Goal: Task Accomplishment & Management: Complete application form

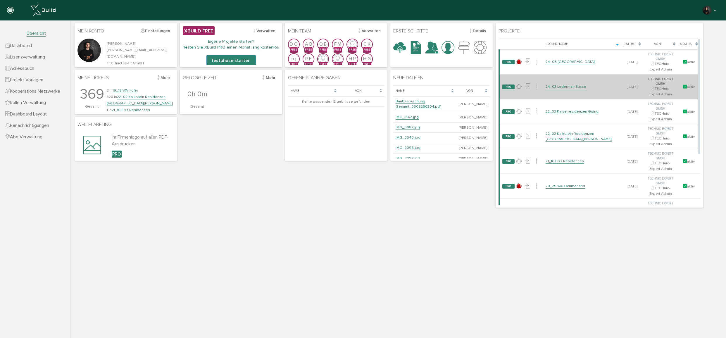
click at [554, 84] on link "24_03 Ledermair Busse" at bounding box center [566, 86] width 41 height 5
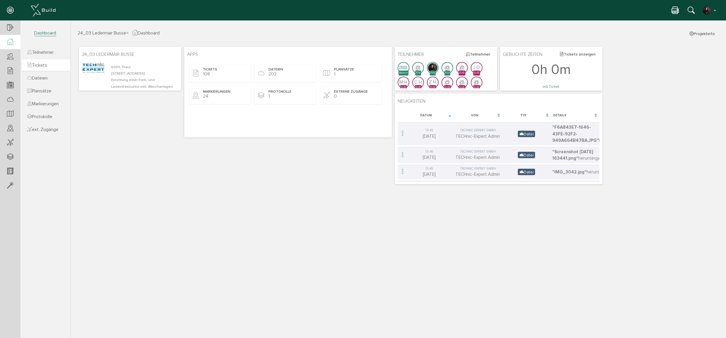
click at [42, 63] on span "Tickets" at bounding box center [37, 65] width 20 height 6
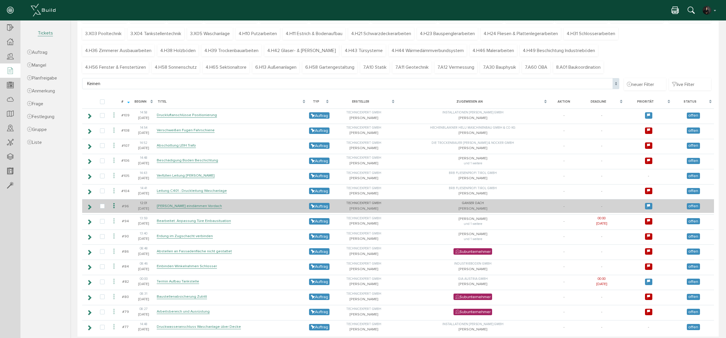
scroll to position [61, 0]
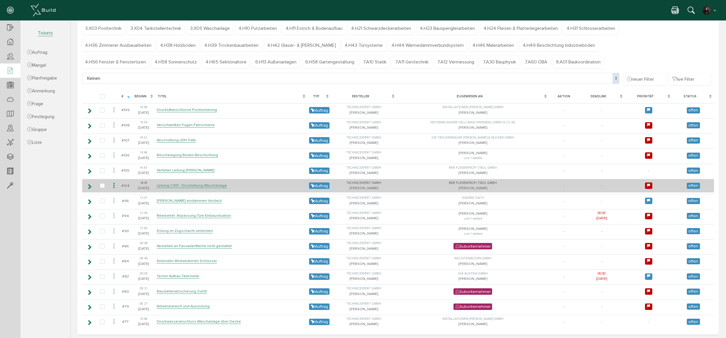
click at [89, 184] on icon at bounding box center [90, 186] width 6 height 5
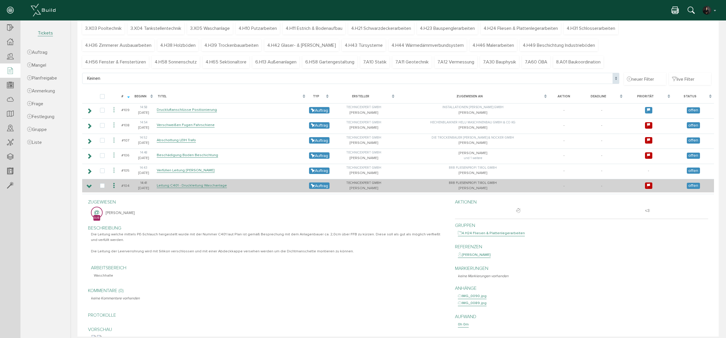
click at [89, 184] on icon at bounding box center [90, 186] width 6 height 5
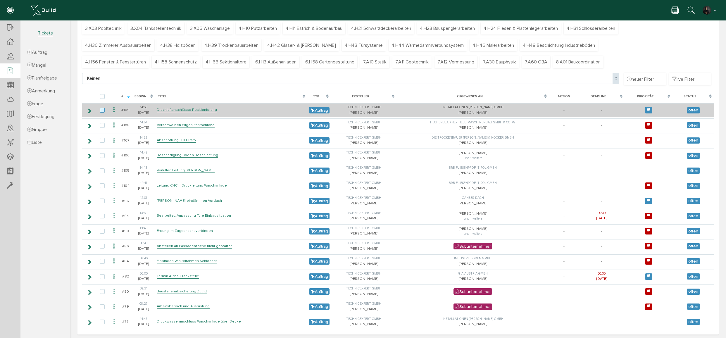
click at [101, 110] on label at bounding box center [103, 110] width 7 height 5
click at [101, 110] on input "checkbox" at bounding box center [102, 110] width 4 height 4
checkbox input "true"
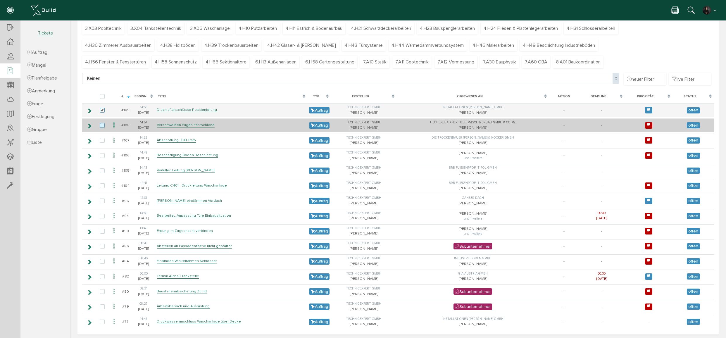
click at [104, 124] on label at bounding box center [103, 125] width 7 height 5
click at [104, 124] on input "checkbox" at bounding box center [102, 125] width 4 height 4
checkbox input "true"
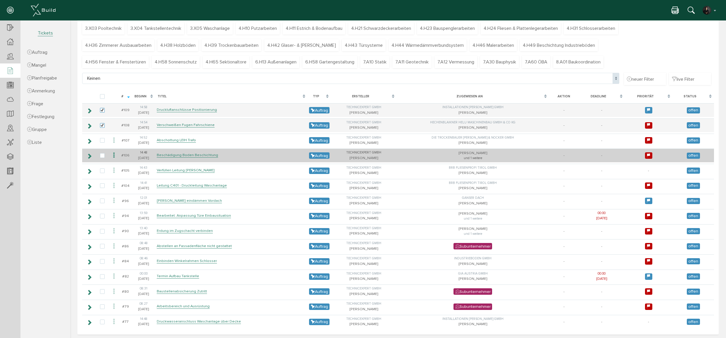
click at [90, 154] on icon at bounding box center [90, 156] width 6 height 5
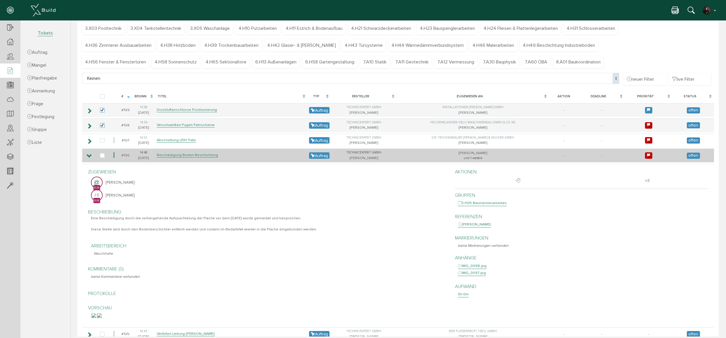
click at [90, 154] on icon at bounding box center [90, 156] width 6 height 5
click at [89, 155] on icon at bounding box center [90, 156] width 6 height 5
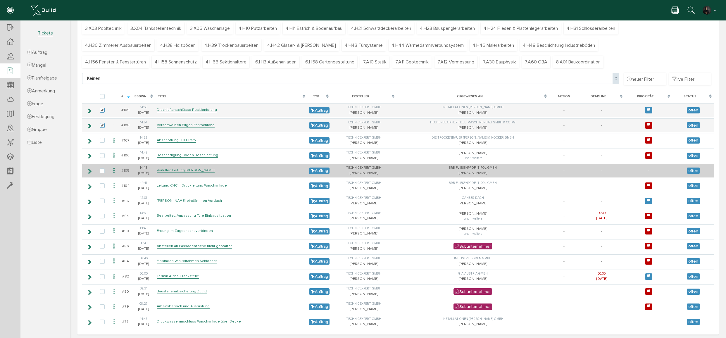
click at [87, 169] on icon at bounding box center [90, 171] width 6 height 5
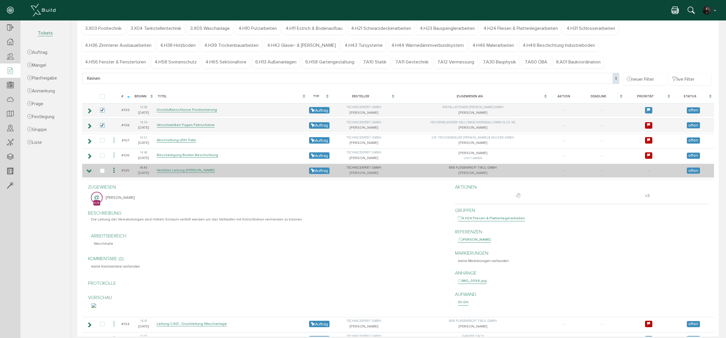
click at [87, 169] on icon at bounding box center [90, 171] width 6 height 5
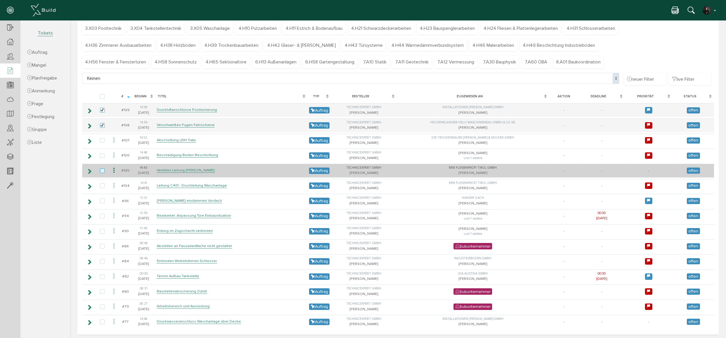
click at [104, 169] on label at bounding box center [103, 170] width 7 height 5
click at [104, 169] on input "checkbox" at bounding box center [102, 170] width 4 height 4
checkbox input "true"
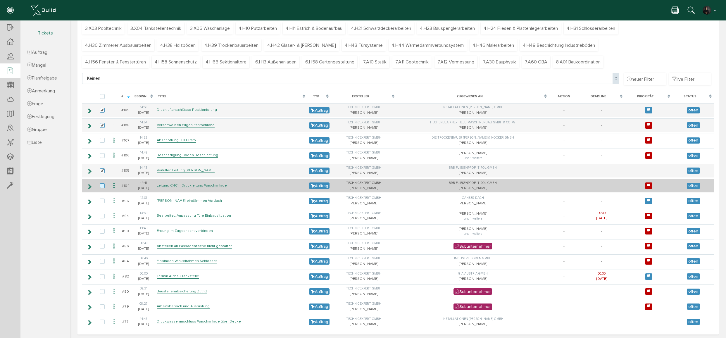
click at [100, 185] on label at bounding box center [103, 185] width 7 height 5
click at [100, 185] on input "checkbox" at bounding box center [102, 185] width 4 height 4
click at [103, 183] on label at bounding box center [103, 185] width 7 height 5
click at [103, 183] on input "checkbox" at bounding box center [102, 185] width 4 height 4
checkbox input "false"
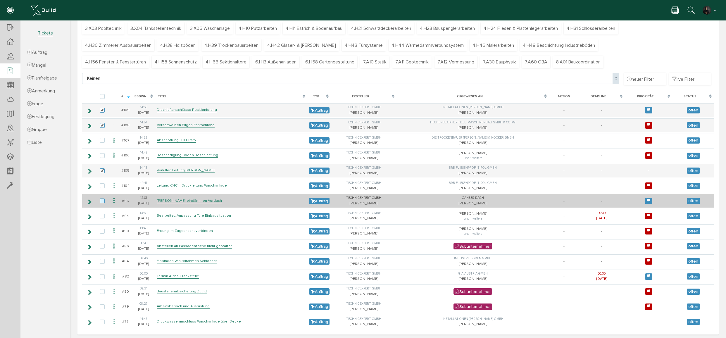
click at [103, 199] on label at bounding box center [103, 201] width 7 height 5
click at [103, 199] on input "checkbox" at bounding box center [102, 201] width 4 height 4
checkbox input "true"
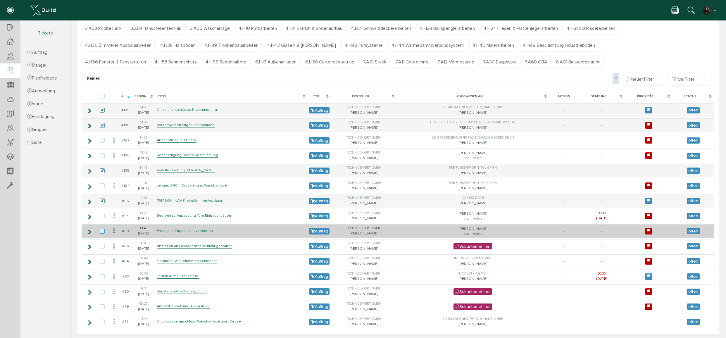
click at [101, 229] on label at bounding box center [103, 231] width 7 height 5
click at [101, 229] on input "checkbox" at bounding box center [102, 231] width 4 height 4
checkbox input "true"
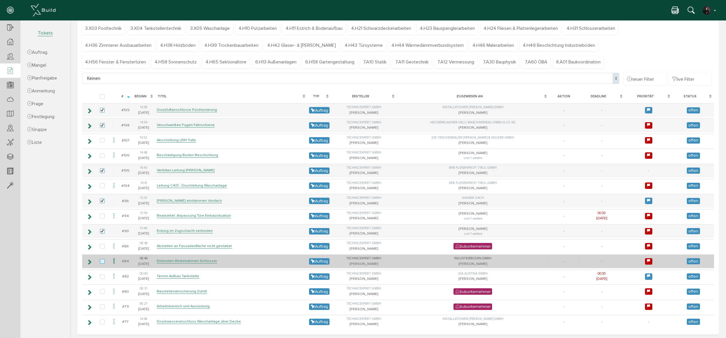
click at [102, 259] on label at bounding box center [103, 261] width 7 height 5
click at [102, 259] on input "checkbox" at bounding box center [102, 261] width 4 height 4
click at [102, 259] on label at bounding box center [103, 261] width 7 height 5
click at [102, 259] on input "checkbox" at bounding box center [102, 261] width 4 height 4
checkbox input "false"
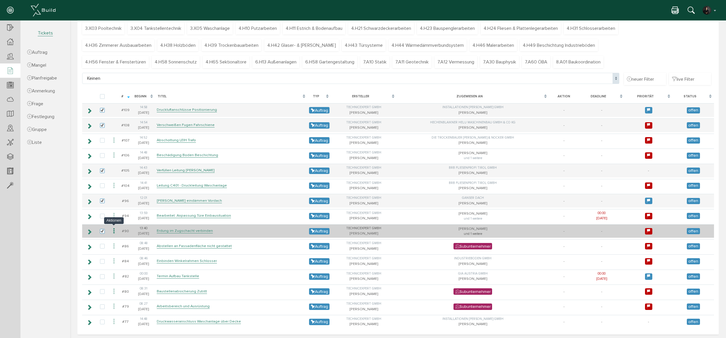
click at [114, 227] on icon at bounding box center [114, 231] width 7 height 8
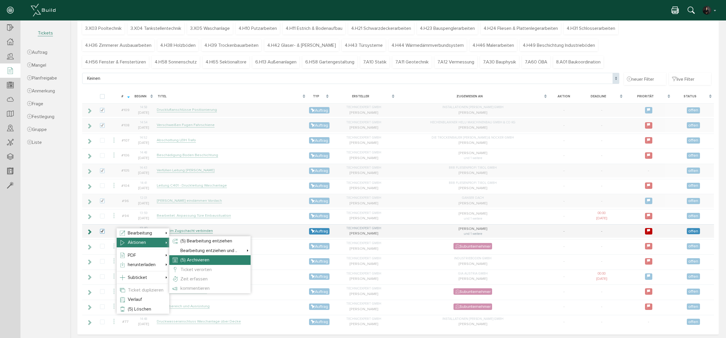
click at [199, 259] on span "(5) Archivieren" at bounding box center [194, 260] width 29 height 6
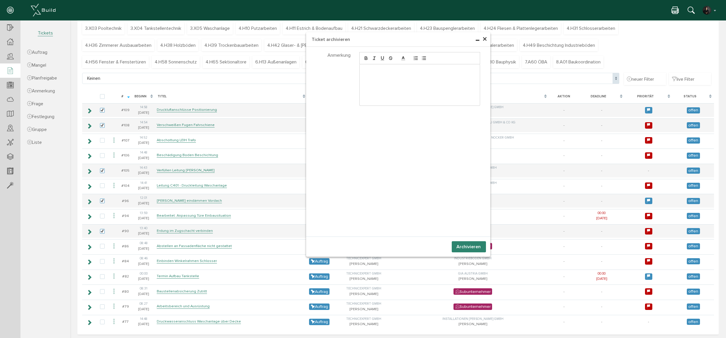
click at [473, 246] on button "Archivieren" at bounding box center [469, 246] width 34 height 11
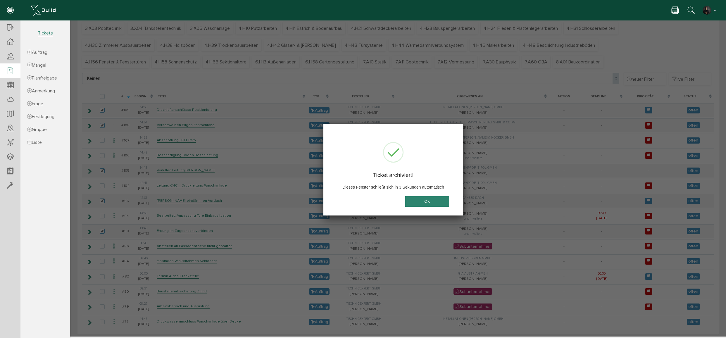
click at [430, 200] on button "OK" at bounding box center [427, 201] width 44 height 11
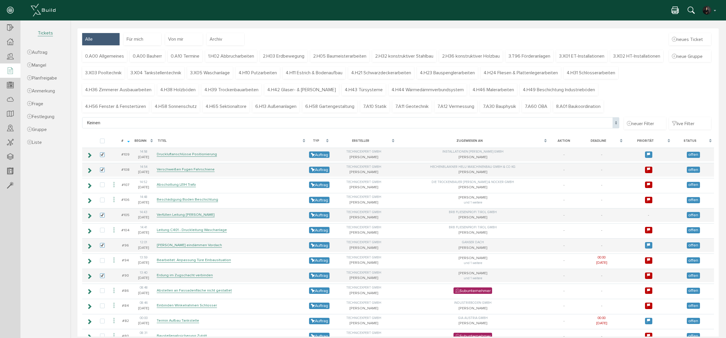
scroll to position [0, 0]
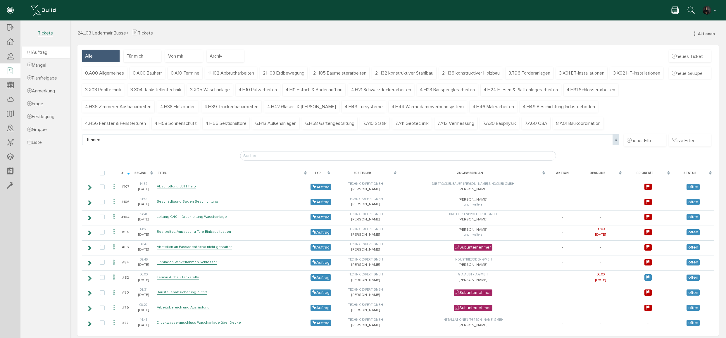
click at [33, 54] on span "Auftrag" at bounding box center [37, 52] width 20 height 6
select select
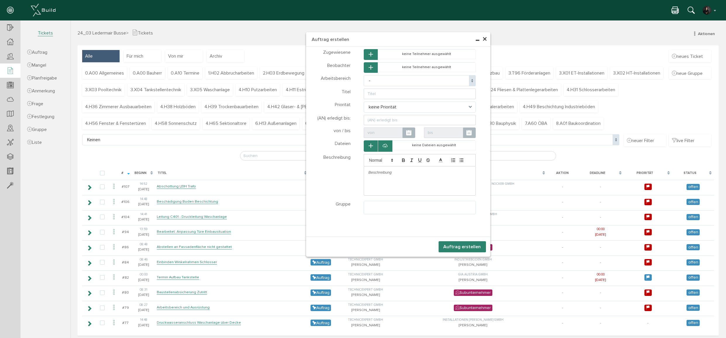
select select
click at [370, 54] on icon "button" at bounding box center [371, 54] width 4 height 5
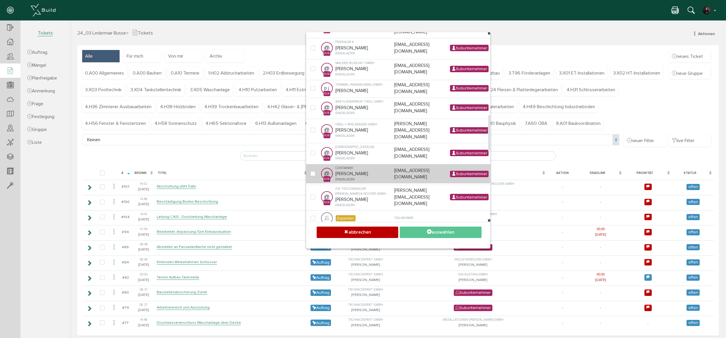
click at [363, 164] on td "Containex Hermann Kaltenböck-Kang eingeladen" at bounding box center [363, 174] width 58 height 20
checkbox input "true"
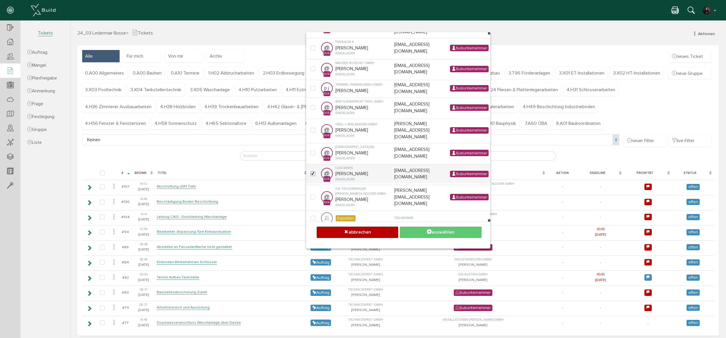
click at [411, 230] on button "auswählen" at bounding box center [441, 232] width 82 height 11
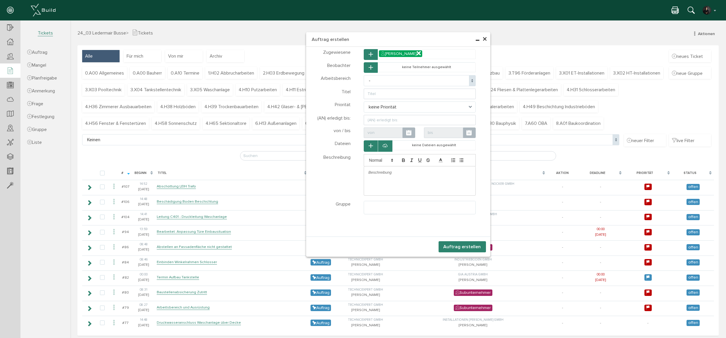
click at [369, 69] on icon "button" at bounding box center [371, 67] width 4 height 5
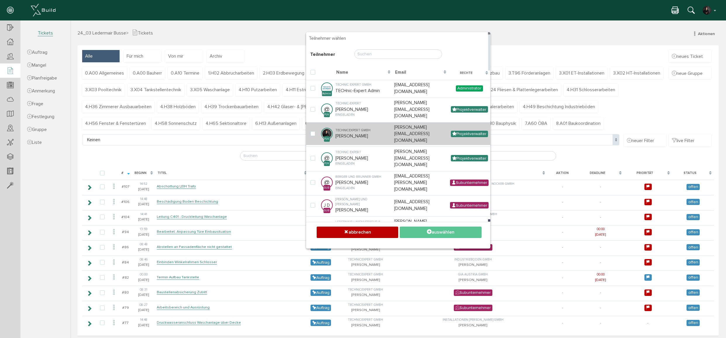
click at [346, 128] on td "TECHnicExpert GmbH [PERSON_NAME]" at bounding box center [363, 133] width 58 height 23
checkbox input "true"
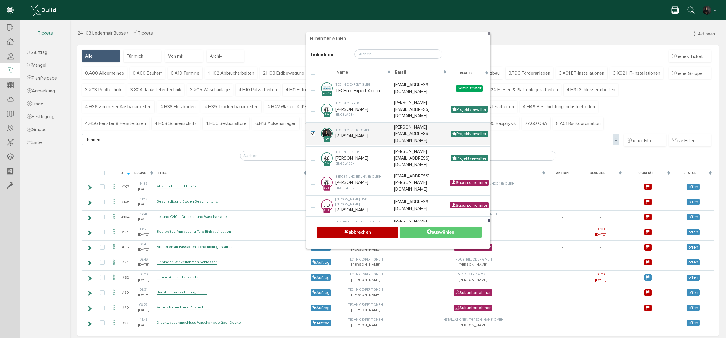
click at [423, 229] on button "auswählen" at bounding box center [441, 232] width 82 height 11
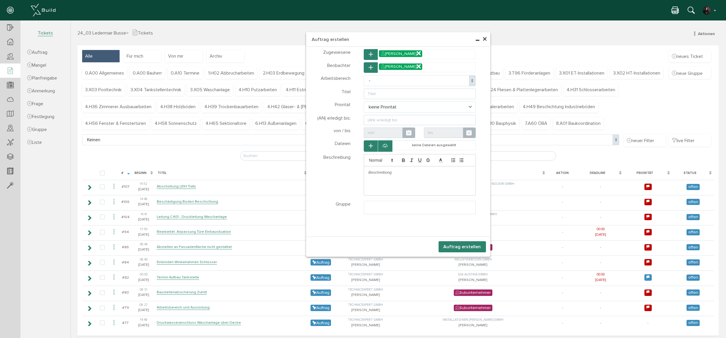
click at [383, 80] on span "-" at bounding box center [420, 80] width 112 height 11
select select "9"
click at [376, 92] on input "text" at bounding box center [420, 94] width 112 height 11
type input "Klimagerät im Bereich Fenster EG"
click at [381, 102] on span "keine Priorität" at bounding box center [420, 106] width 112 height 11
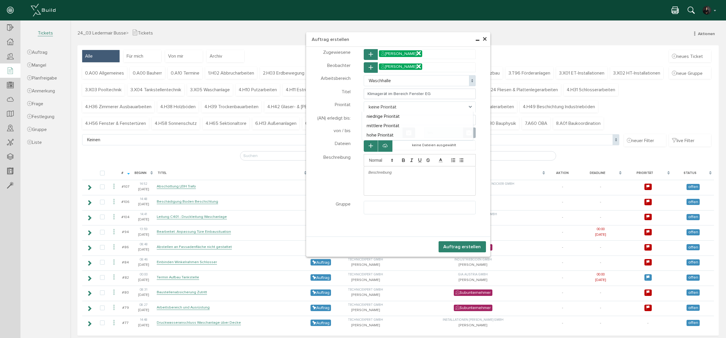
select select "medium"
click at [377, 173] on div at bounding box center [419, 172] width 111 height 12
click at [392, 204] on ul at bounding box center [419, 206] width 111 height 11
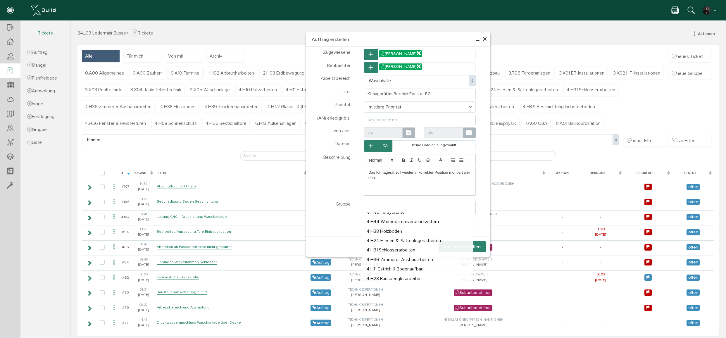
scroll to position [137, 0]
select select "TK-672104d17d4a42.98637096#1730217169.5132"
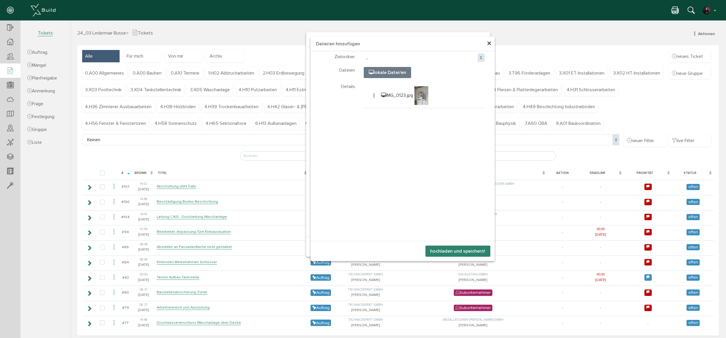
click at [462, 250] on button "hochladen und speichern!" at bounding box center [457, 251] width 65 height 11
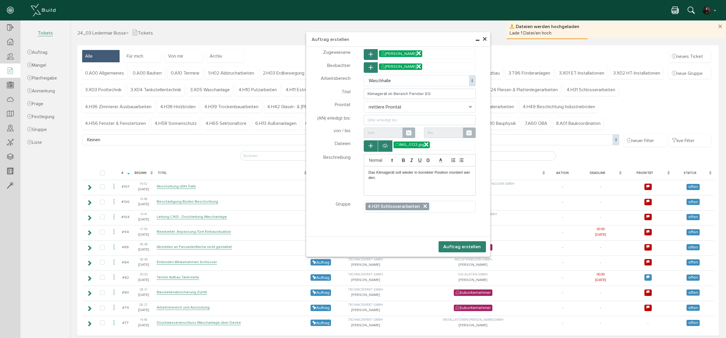
click at [461, 247] on button "Auftrag erstellen" at bounding box center [462, 246] width 47 height 11
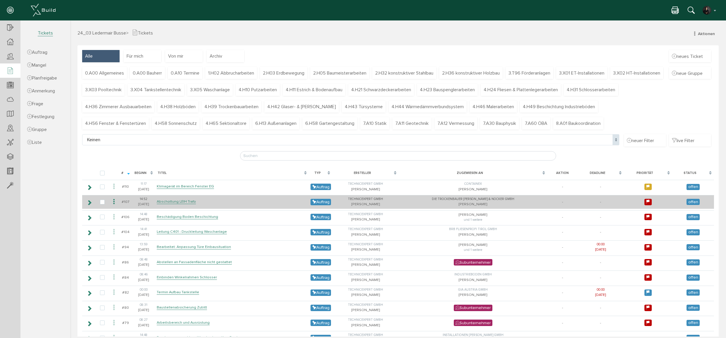
click at [114, 201] on icon at bounding box center [114, 202] width 7 height 8
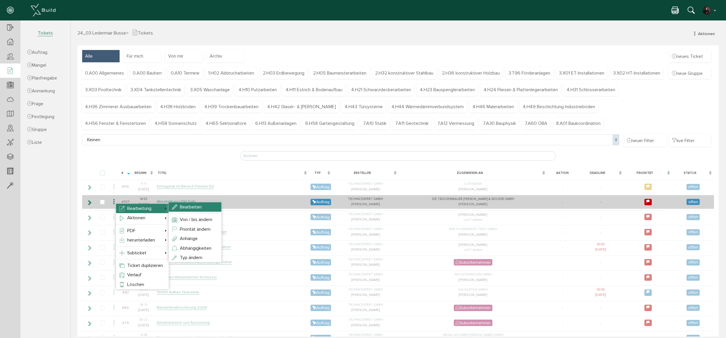
select select "8"
select select "high"
select select "TK-672104d17d4997.49649929#1730217169.5132"
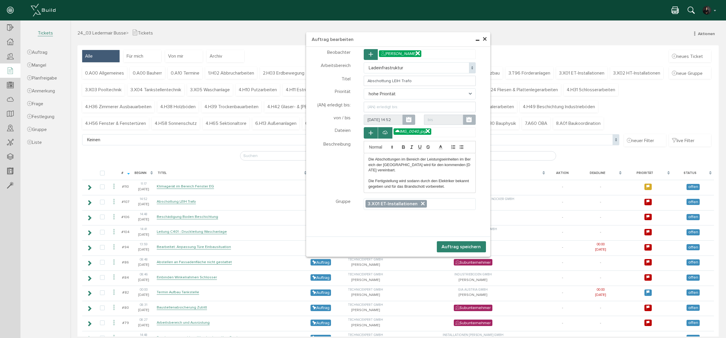
select select "8"
select select "high"
select select "TK-672104d17d4997.49649929#1730217169.5132"
drag, startPoint x: 437, startPoint y: 163, endPoint x: 441, endPoint y: 163, distance: 4.4
click at [441, 163] on p "Die Abschottungen im Bereich der Leistungseinheiten im Bereich der Trafos wird …" at bounding box center [419, 165] width 103 height 16
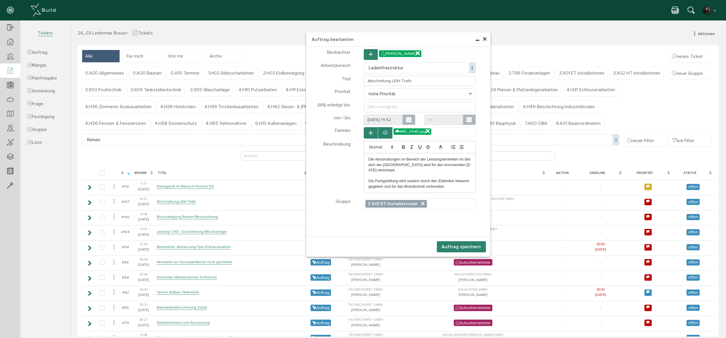
click at [365, 81] on input "Abschottung LEIH Trafo" at bounding box center [420, 81] width 112 height 11
type input "Bearbeitet: Abschottung LEIH Trafo"
click at [399, 164] on p "Die Abschottungen im Bereich der Leistungseinheiten im Bereich der Trafos wird …" at bounding box center [419, 165] width 103 height 16
click at [443, 170] on p "Die Abschottungen im Bereich der Leistungseinheiten im Bereich der Trafos wird …" at bounding box center [419, 165] width 103 height 16
click at [456, 163] on p "Die Abschottungen im Bereich der Leistungseinheiten im Bereich der Trafos wird …" at bounding box center [419, 165] width 103 height 16
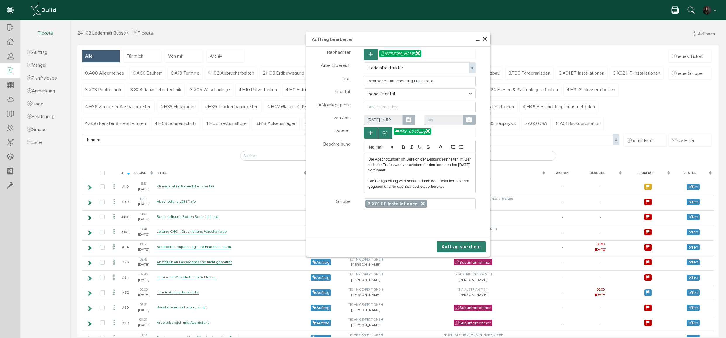
click at [385, 177] on p at bounding box center [419, 175] width 103 height 5
click at [462, 244] on button "Auftrag speichern" at bounding box center [461, 246] width 49 height 11
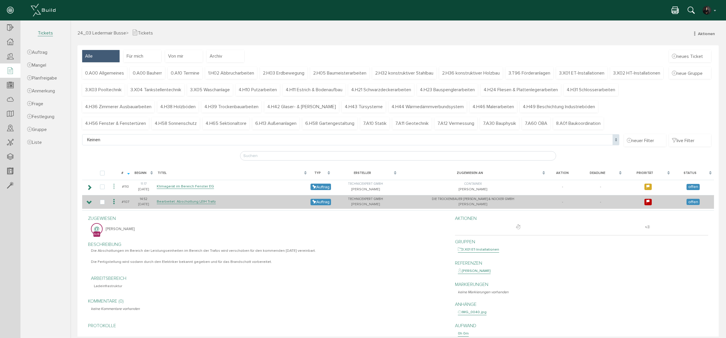
click at [89, 201] on icon at bounding box center [90, 202] width 6 height 5
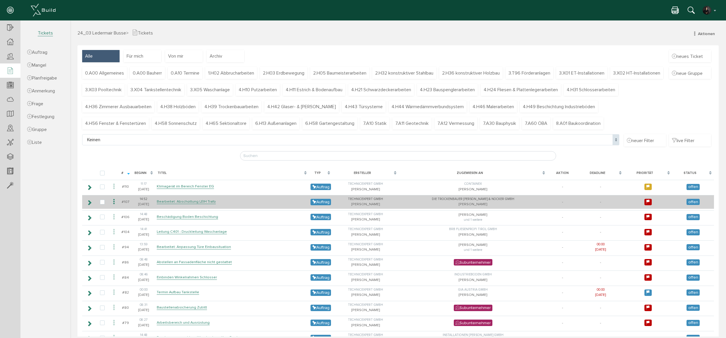
scroll to position [17, 0]
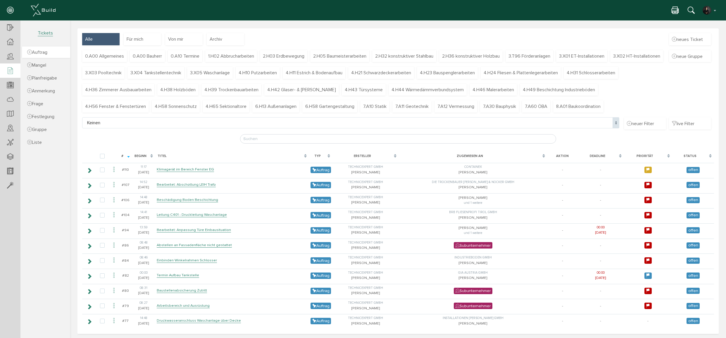
click at [45, 53] on span "Auftrag" at bounding box center [37, 52] width 20 height 6
select select
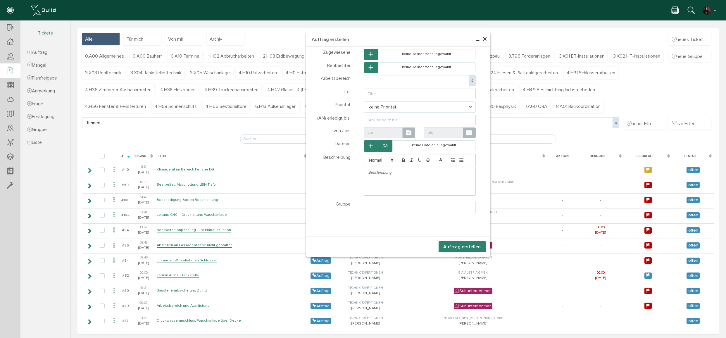
select select
click at [369, 54] on icon "button" at bounding box center [371, 54] width 4 height 5
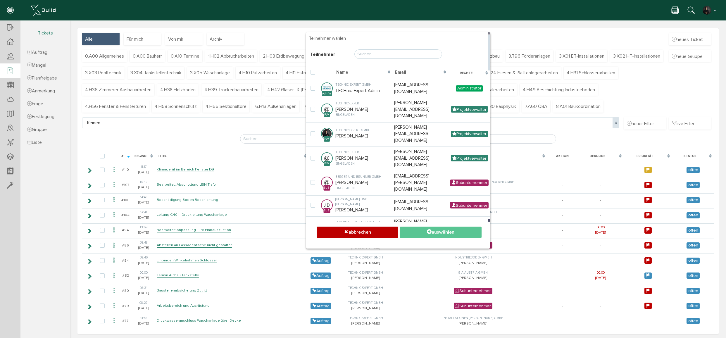
click at [388, 54] on input "text" at bounding box center [398, 53] width 88 height 9
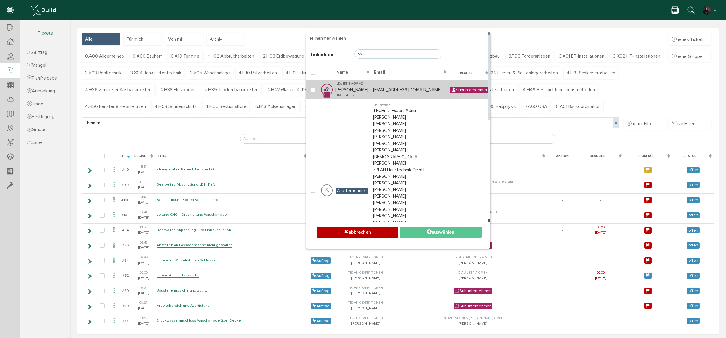
type input "ös"
drag, startPoint x: 304, startPoint y: 91, endPoint x: 311, endPoint y: 91, distance: 6.7
click at [306, 91] on td at bounding box center [312, 90] width 13 height 20
click at [312, 90] on label at bounding box center [314, 89] width 7 height 5
click at [312, 90] on input "checkbox" at bounding box center [313, 89] width 4 height 4
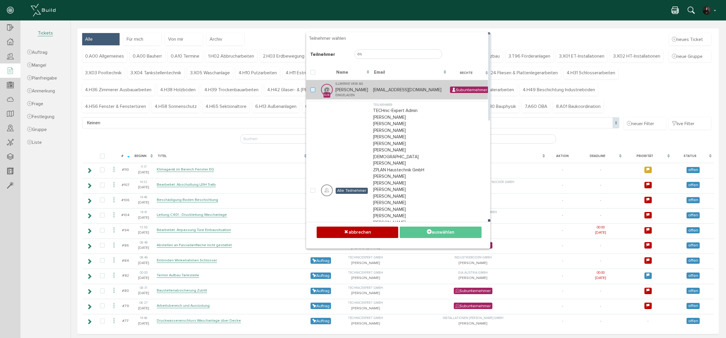
checkbox input "true"
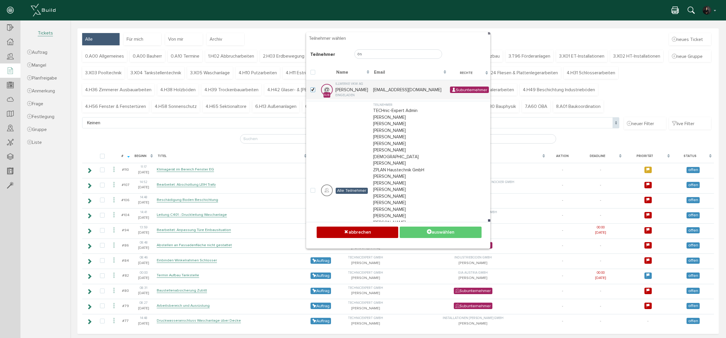
click at [451, 230] on button "auswählen" at bounding box center [441, 232] width 82 height 11
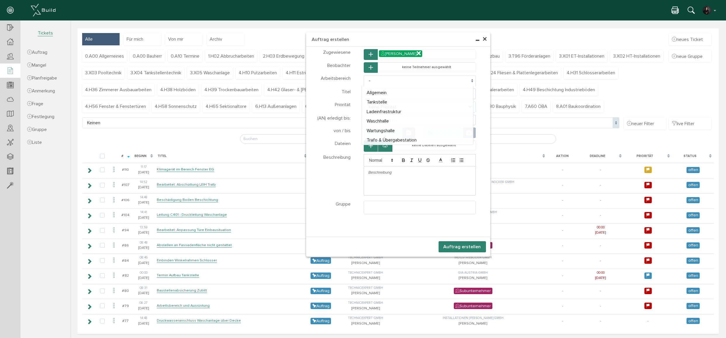
click at [377, 83] on span "-" at bounding box center [420, 80] width 112 height 11
click at [383, 92] on input "text" at bounding box center [420, 94] width 112 height 11
click at [387, 82] on span "Waschhalle" at bounding box center [420, 80] width 112 height 11
select select "8"
click at [377, 89] on input "text" at bounding box center [420, 94] width 112 height 11
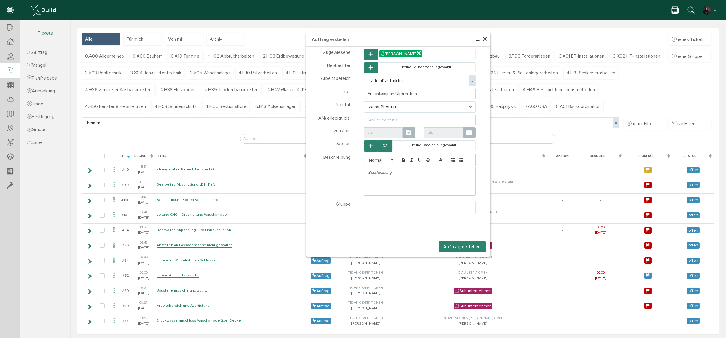
type input "Anschlussplan Übermitteln"
click at [383, 106] on span "keine Priorität" at bounding box center [420, 106] width 112 height 11
select select "high"
click at [369, 67] on icon "button" at bounding box center [371, 67] width 4 height 5
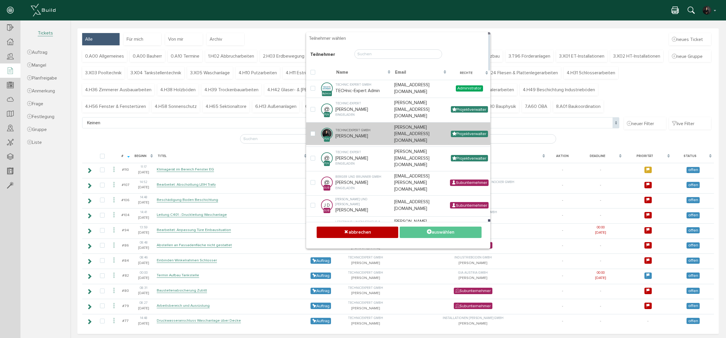
click at [343, 128] on div "TECHnicExpert GmbH" at bounding box center [364, 130] width 56 height 5
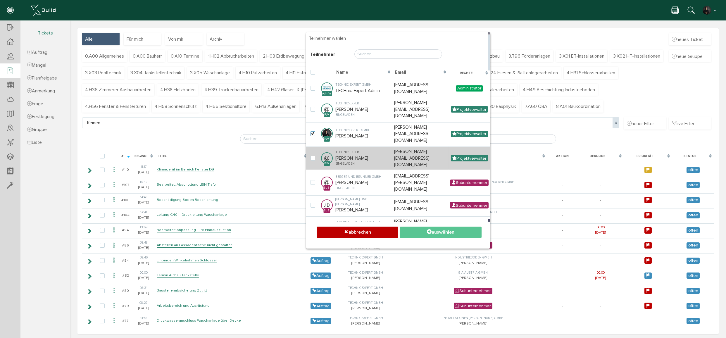
checkbox input "true"
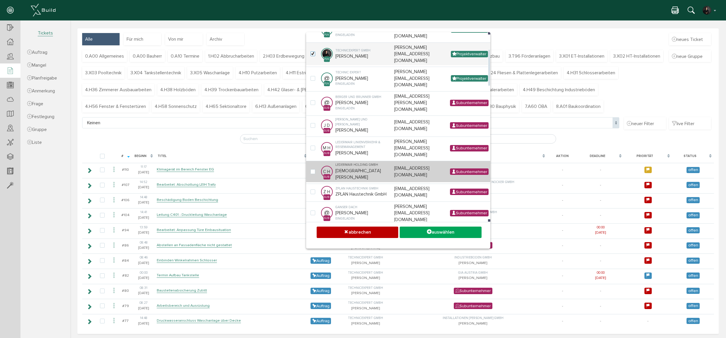
click at [355, 163] on div "Ledermair Holding GmbH" at bounding box center [364, 165] width 56 height 5
checkbox input "true"
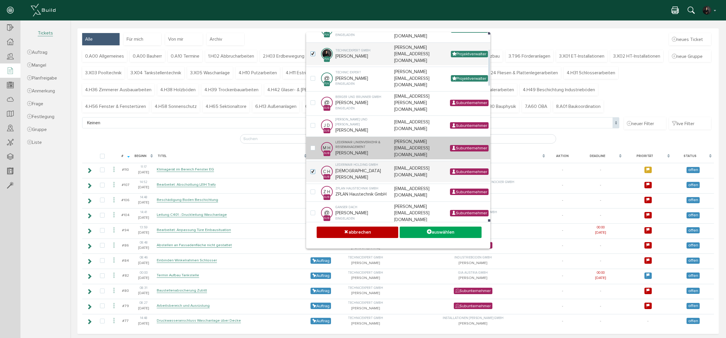
click at [358, 140] on div "Ledermair Linienverkehr & Reisemanagement" at bounding box center [364, 145] width 56 height 10
checkbox input "true"
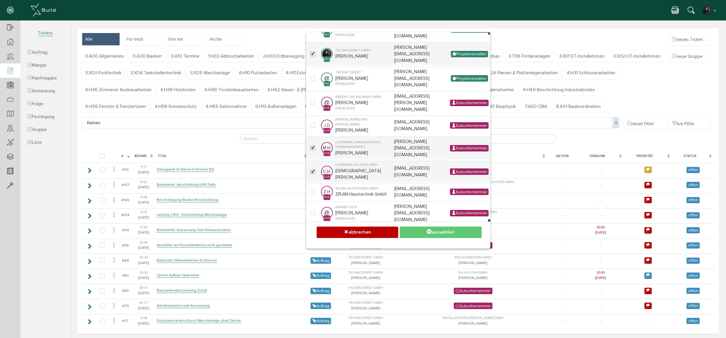
click at [429, 235] on button "auswählen" at bounding box center [441, 232] width 82 height 11
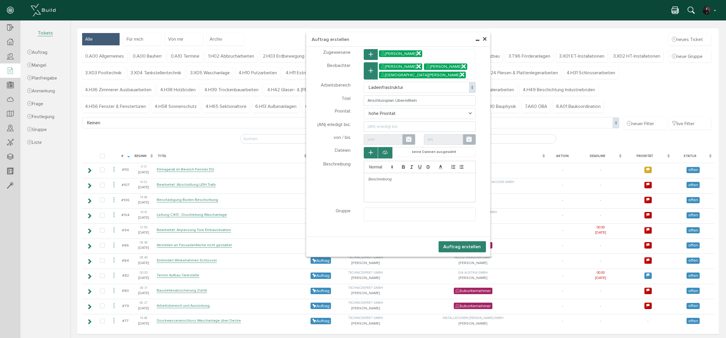
click at [381, 173] on div at bounding box center [419, 179] width 111 height 12
click at [399, 214] on ul at bounding box center [419, 213] width 111 height 11
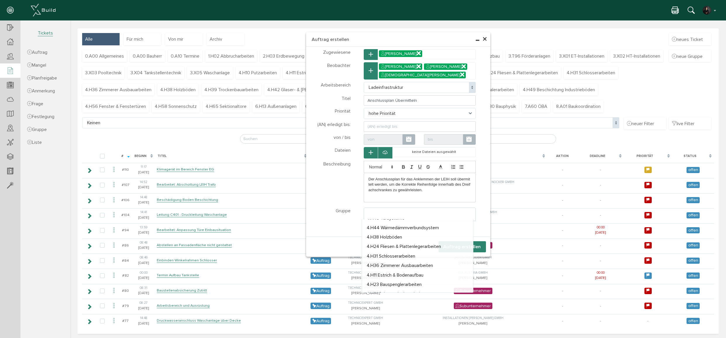
scroll to position [266, 0]
select select "TK-672104d17d48f8.22591387#1730217169.5132"
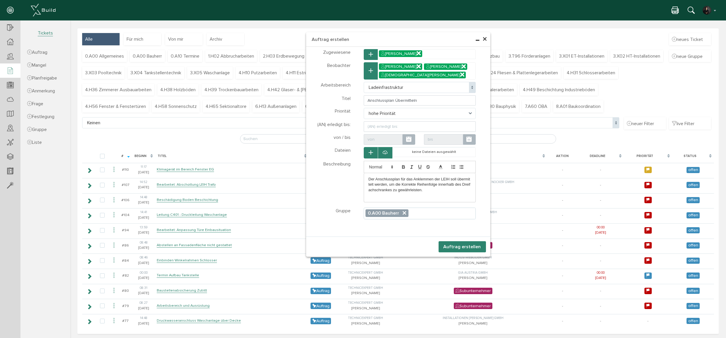
click at [420, 212] on ul "× 0.A00 Bauherr" at bounding box center [419, 213] width 111 height 11
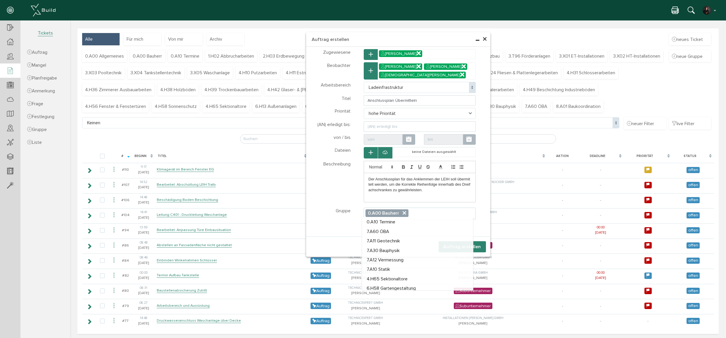
click at [339, 223] on div "Teilnehmer wählen Teilnehmer Teilnehmer wählen Teilnehmer" at bounding box center [398, 141] width 184 height 189
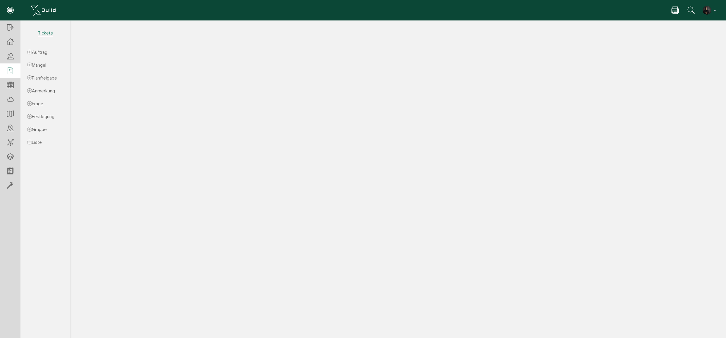
select select "8"
select select "high"
select select "TK-672104d17d48f8.22591387#1730217169.5132"
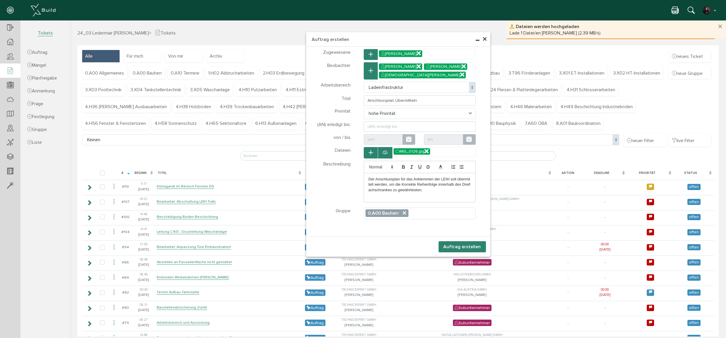
click at [458, 246] on button "Auftrag erstellen" at bounding box center [462, 246] width 47 height 11
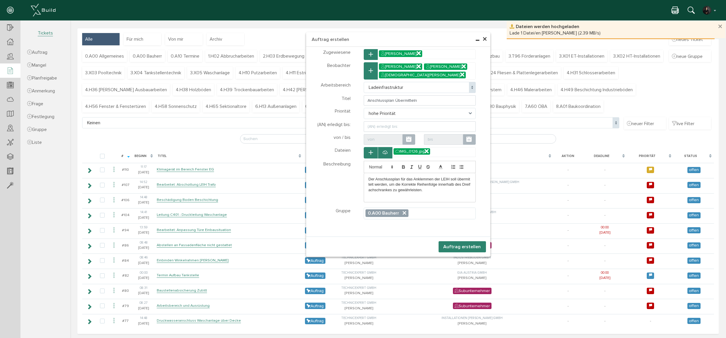
scroll to position [187, 0]
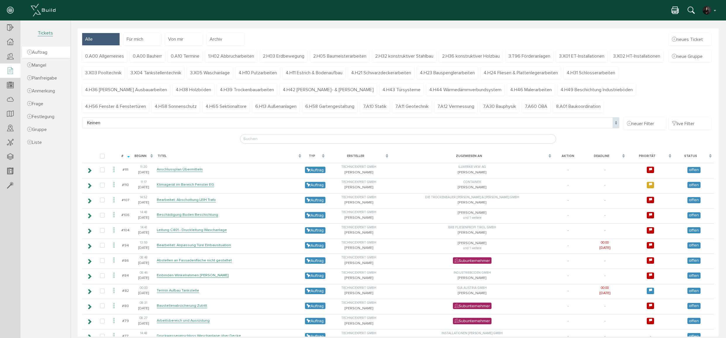
click at [43, 48] on link "Auftrag" at bounding box center [46, 51] width 48 height 11
select select
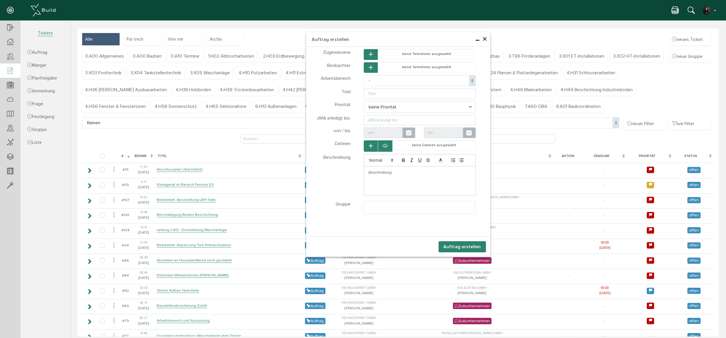
select select
click at [371, 54] on button "button" at bounding box center [371, 54] width 14 height 11
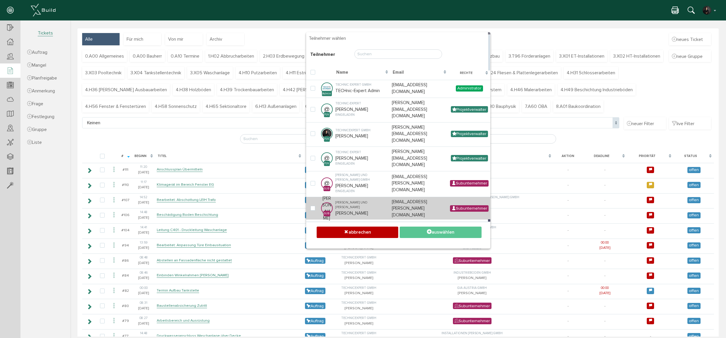
click at [348, 197] on td "[PERSON_NAME] und [PERSON_NAME] [PERSON_NAME]" at bounding box center [362, 208] width 56 height 23
checkbox input "true"
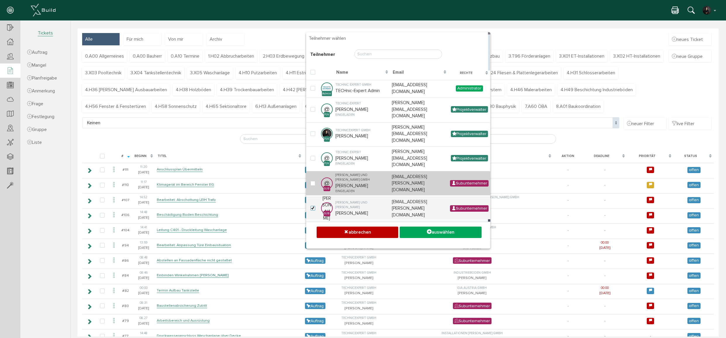
click at [353, 171] on td "[PERSON_NAME] und [PERSON_NAME] GmbH [PERSON_NAME] eingeladen" at bounding box center [362, 183] width 56 height 24
checkbox input "true"
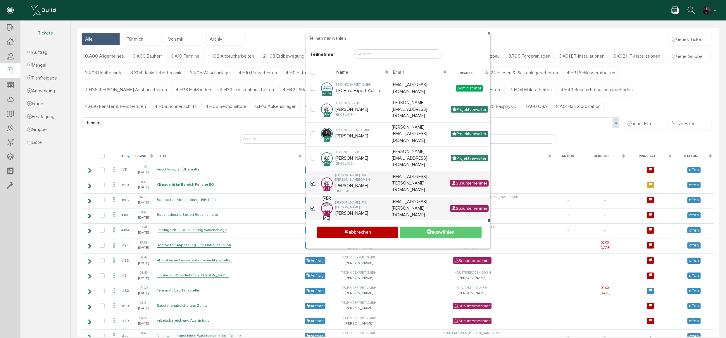
click at [419, 230] on button "auswählen" at bounding box center [441, 232] width 82 height 11
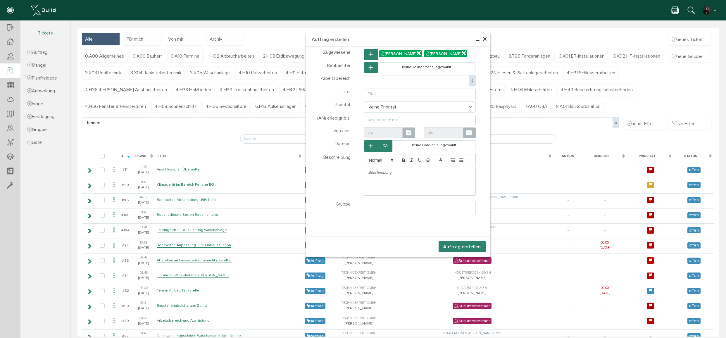
click at [374, 67] on button "button" at bounding box center [371, 67] width 14 height 11
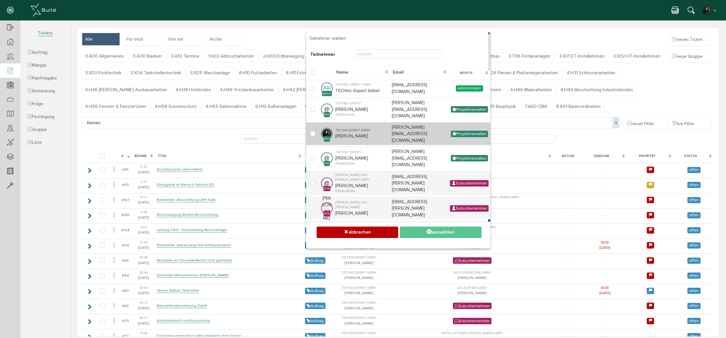
click at [347, 132] on td "TECHnicExpert GmbH [PERSON_NAME]" at bounding box center [362, 133] width 56 height 23
checkbox input "true"
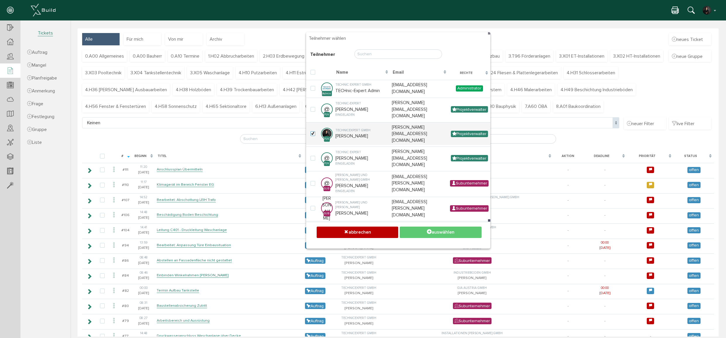
click at [429, 237] on button "auswählen" at bounding box center [441, 232] width 82 height 11
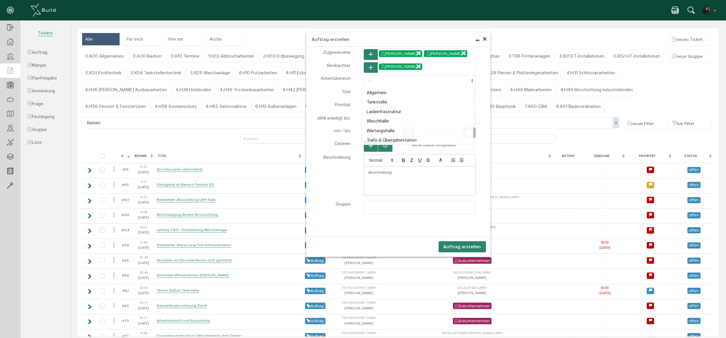
click at [385, 81] on span "-" at bounding box center [420, 80] width 112 height 11
select select "8"
click at [378, 93] on input "text" at bounding box center [420, 94] width 112 height 11
type input "Fundament verbauen"
click at [371, 106] on span "keine Priorität" at bounding box center [420, 106] width 112 height 11
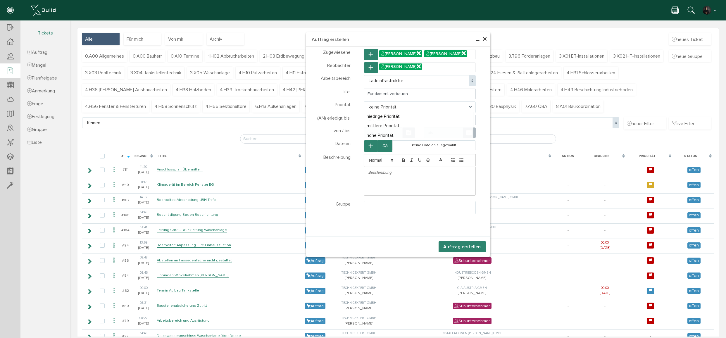
select select "high"
